Goal: Transaction & Acquisition: Purchase product/service

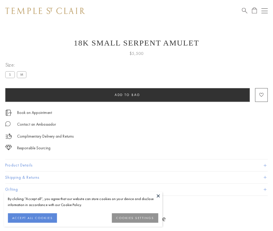
scroll to position [21, 0]
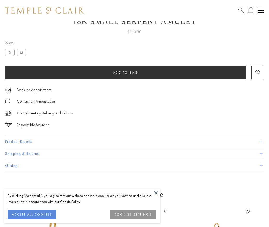
click at [126, 72] on span "Add to bag" at bounding box center [125, 72] width 25 height 4
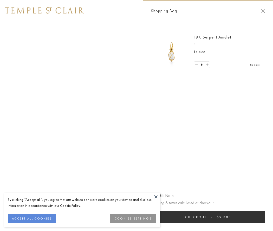
click at [208, 217] on button "Checkout $5,500" at bounding box center [208, 217] width 114 height 12
